Goal: Task Accomplishment & Management: Use online tool/utility

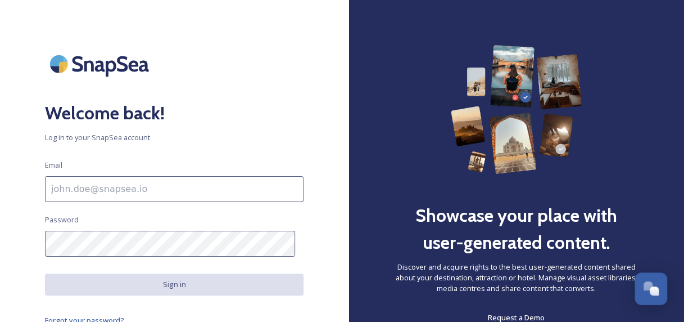
type input "[PERSON_NAME][EMAIL_ADDRESS][PERSON_NAME][DOMAIN_NAME]"
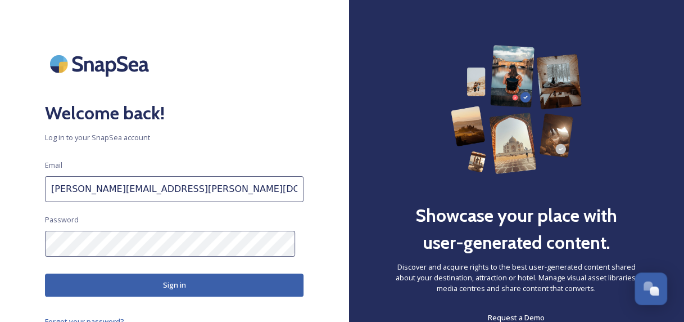
click at [178, 276] on button "Sign in" at bounding box center [174, 284] width 259 height 23
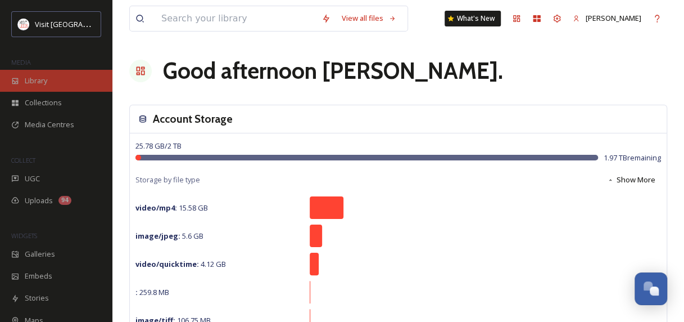
click at [52, 82] on div "Library" at bounding box center [56, 81] width 112 height 22
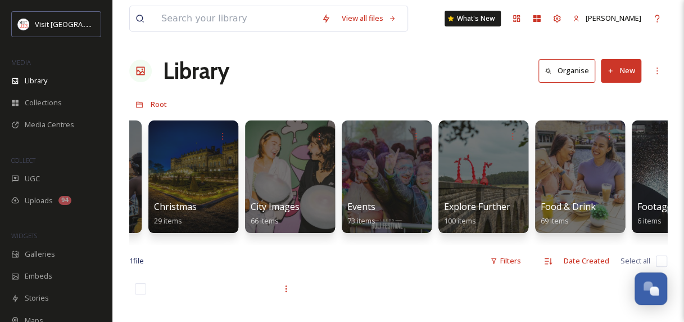
scroll to position [0, 377]
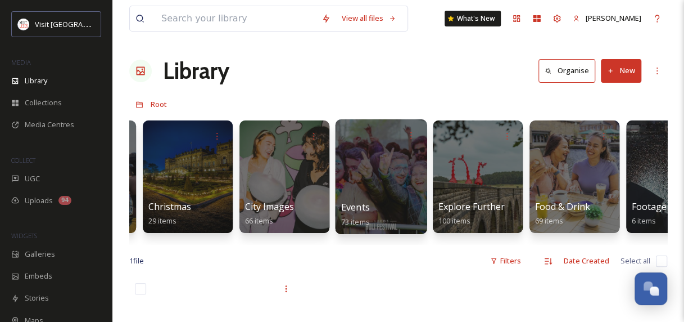
click at [387, 164] on div at bounding box center [381, 176] width 92 height 115
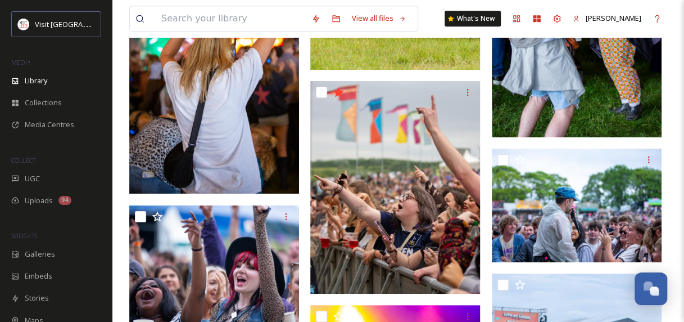
scroll to position [2763, 0]
